Goal: Information Seeking & Learning: Find specific fact

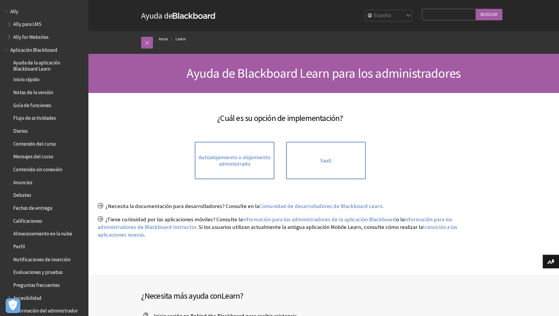
scroll to position [327, 0]
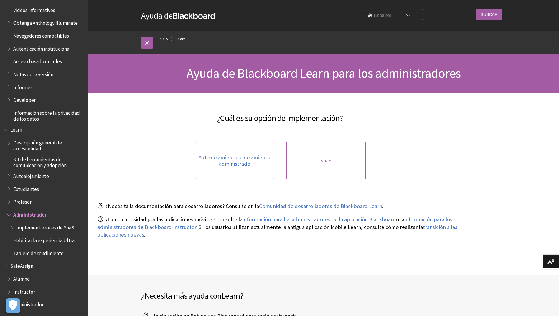
click at [335, 158] on link "SaaS" at bounding box center [326, 160] width 80 height 37
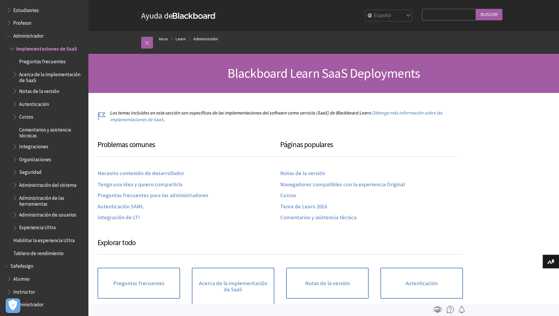
click at [448, 20] on input "Search Query" at bounding box center [449, 14] width 54 height 11
type input "limite archivos"
click at [476, 9] on input "Buscar" at bounding box center [489, 14] width 27 height 11
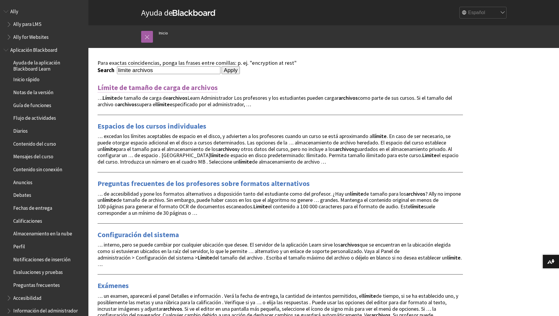
click at [202, 88] on link "Límite de tamaño de carga de archivos" at bounding box center [157, 87] width 120 height 9
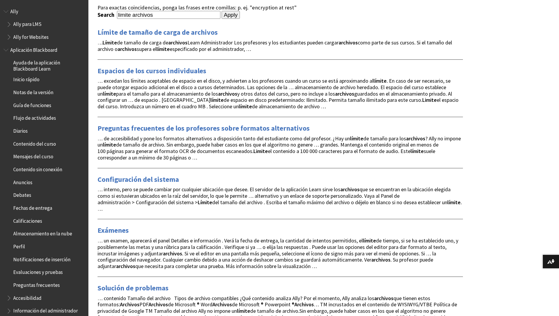
scroll to position [59, 0]
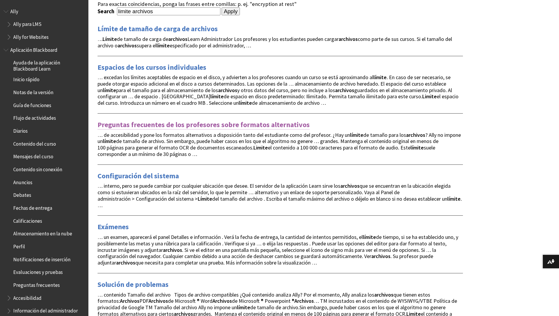
click at [294, 123] on link "Preguntas frecuentes de los profesores sobre formatos alternativos" at bounding box center [203, 124] width 212 height 9
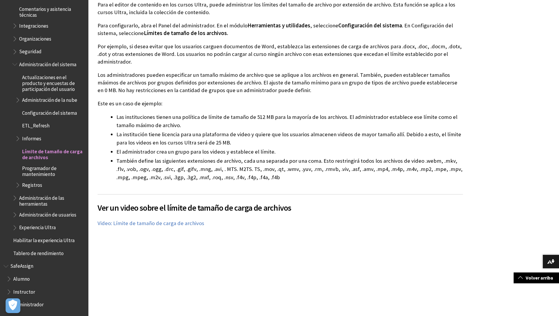
scroll to position [236, 0]
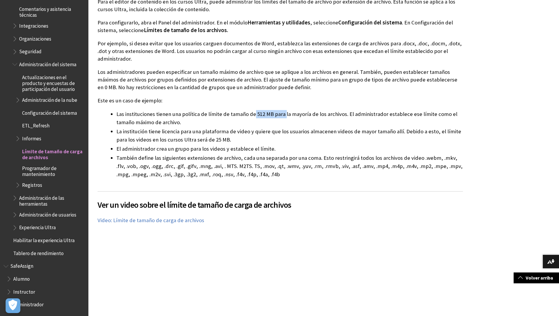
drag, startPoint x: 253, startPoint y: 106, endPoint x: 283, endPoint y: 108, distance: 30.7
click at [283, 110] on li "Las instituciones tienen una política de límite de tamaño de 512 MB para la may…" at bounding box center [289, 118] width 346 height 16
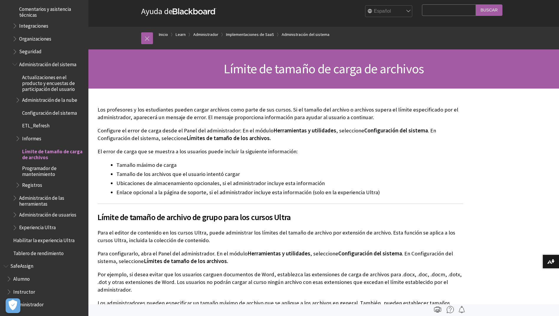
scroll to position [0, 0]
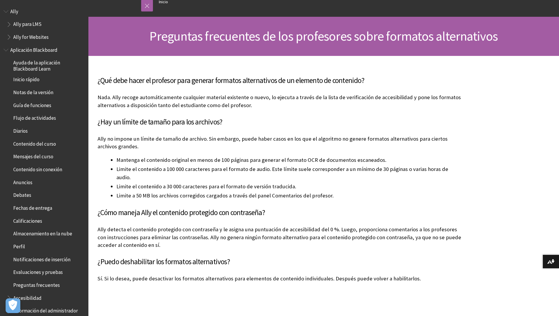
scroll to position [59, 0]
